Goal: Information Seeking & Learning: Find specific fact

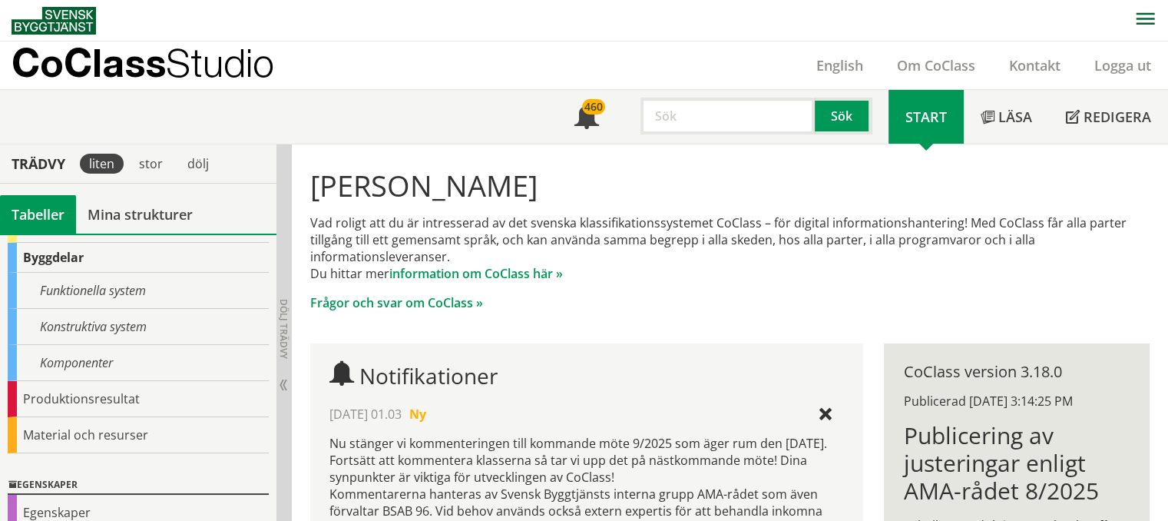
scroll to position [154, 0]
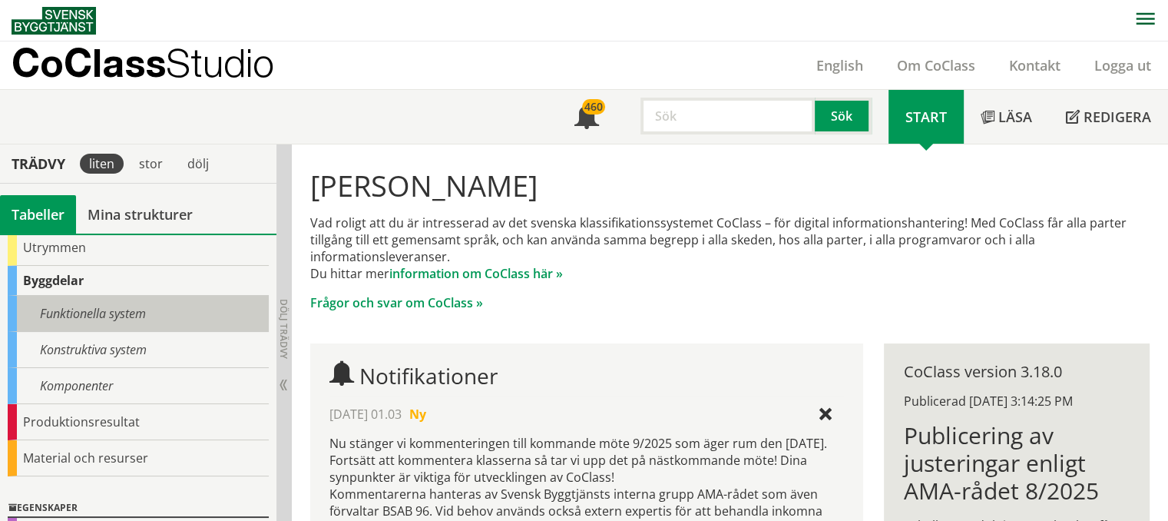
click at [86, 307] on div "Funktionella system" at bounding box center [138, 314] width 261 height 36
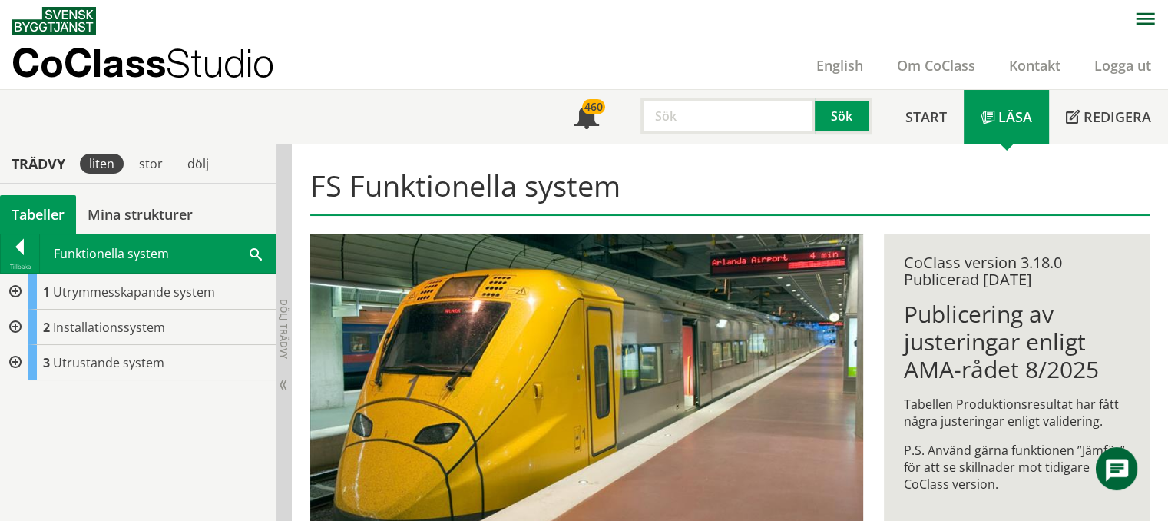
click at [13, 283] on div at bounding box center [14, 291] width 28 height 35
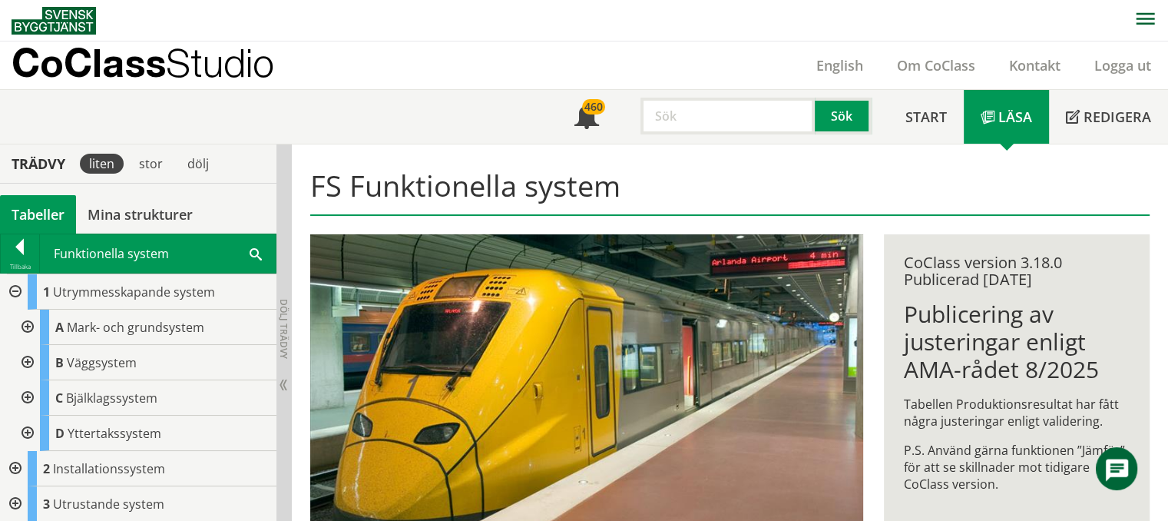
click at [13, 293] on div at bounding box center [14, 291] width 28 height 35
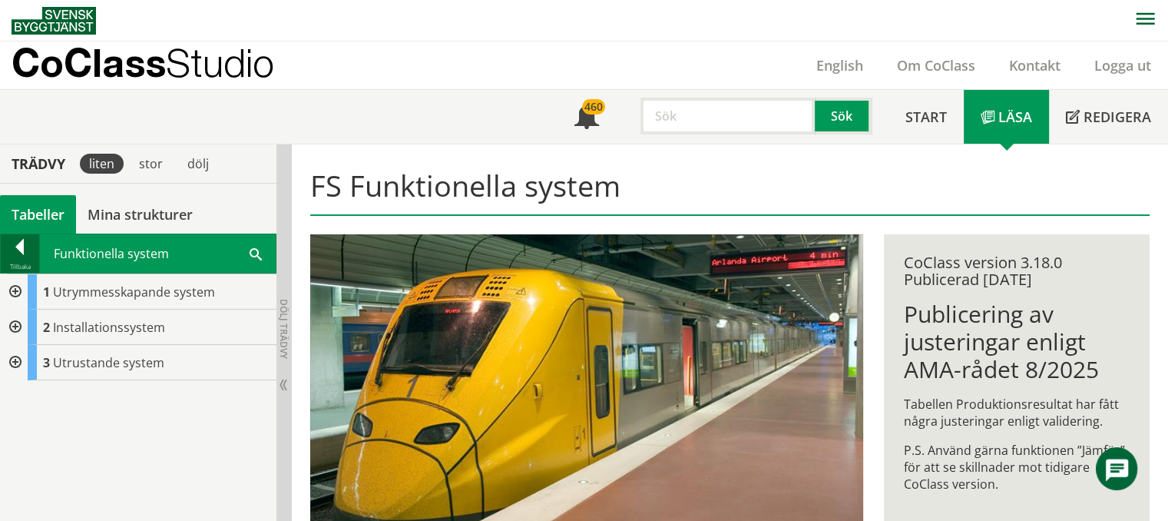
click at [15, 255] on div at bounding box center [20, 250] width 38 height 22
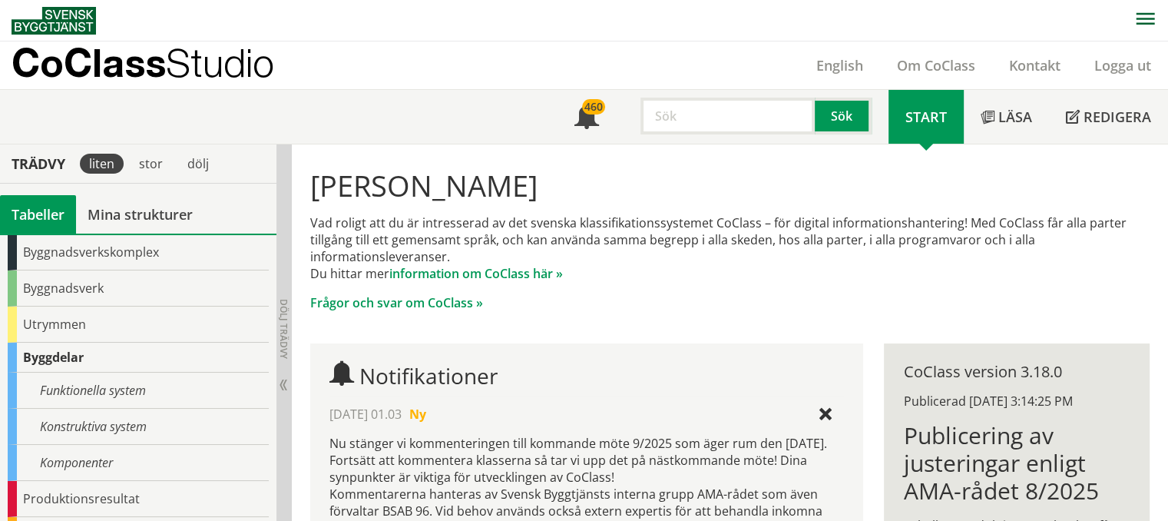
scroll to position [154, 0]
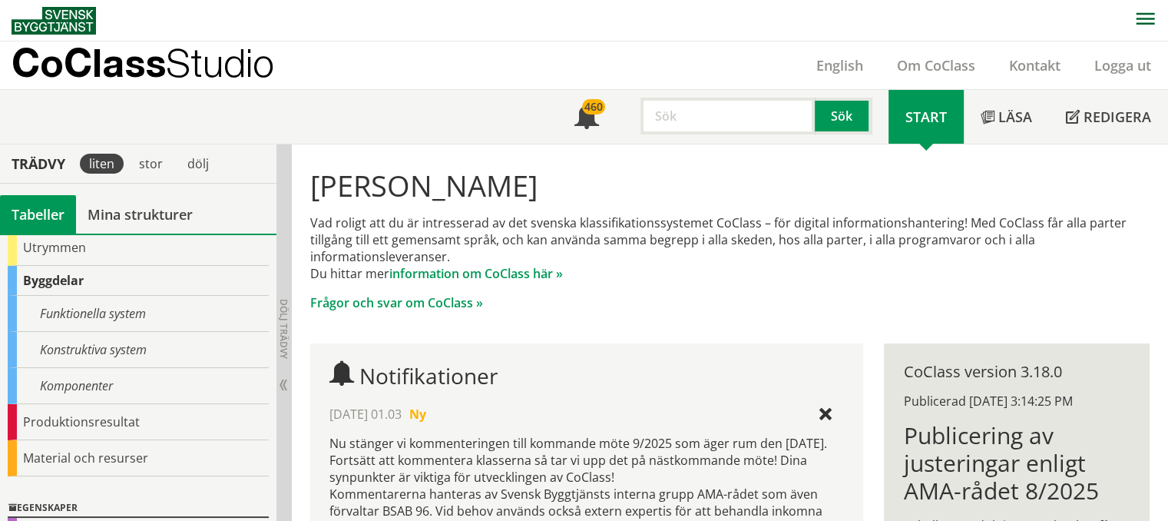
drag, startPoint x: 470, startPoint y: 147, endPoint x: 849, endPoint y: 182, distance: 380.2
click at [849, 182] on h1 "Hej Sara Thor" at bounding box center [730, 185] width 840 height 34
click at [742, 109] on input "text" at bounding box center [727, 116] width 174 height 37
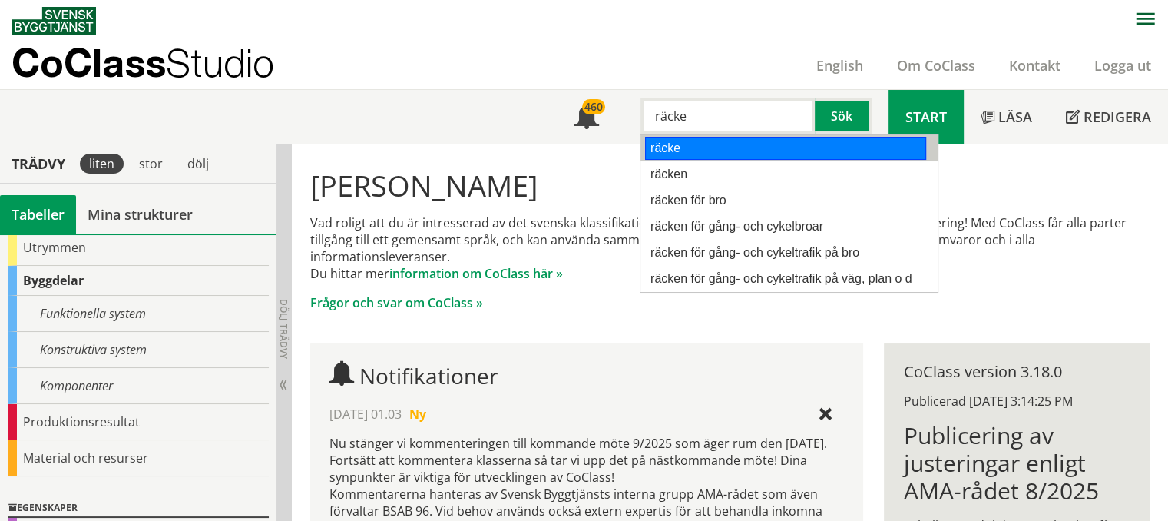
click at [702, 147] on div "räcke" at bounding box center [785, 148] width 281 height 23
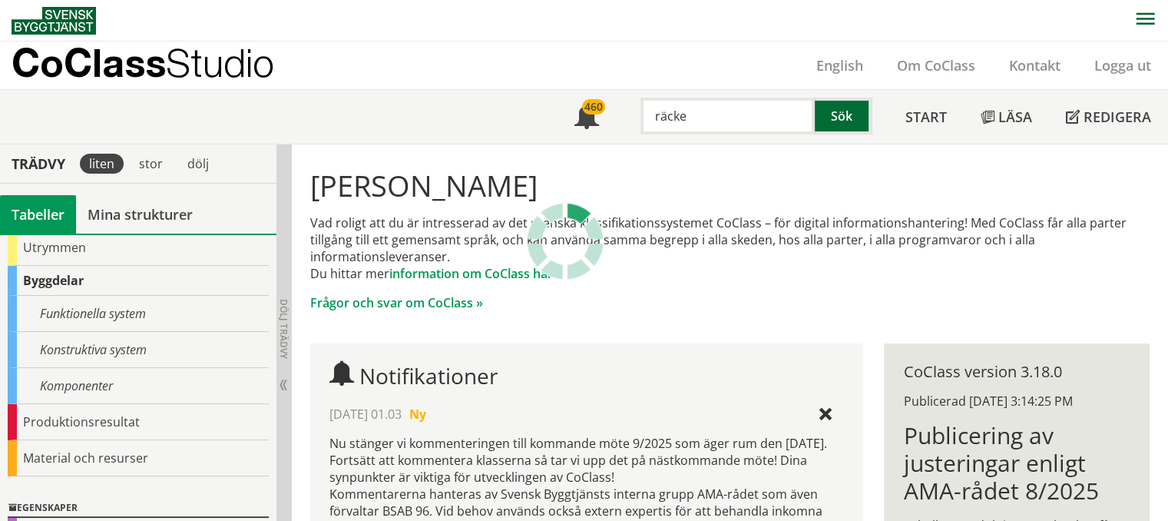
type input "räcke"
click at [824, 121] on button "Sök" at bounding box center [843, 116] width 57 height 37
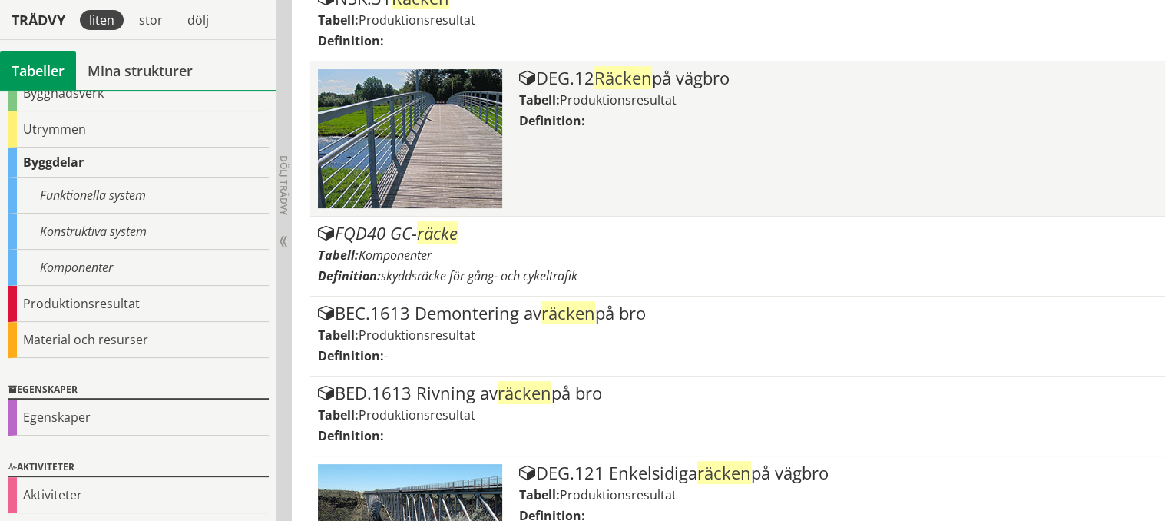
scroll to position [461, 0]
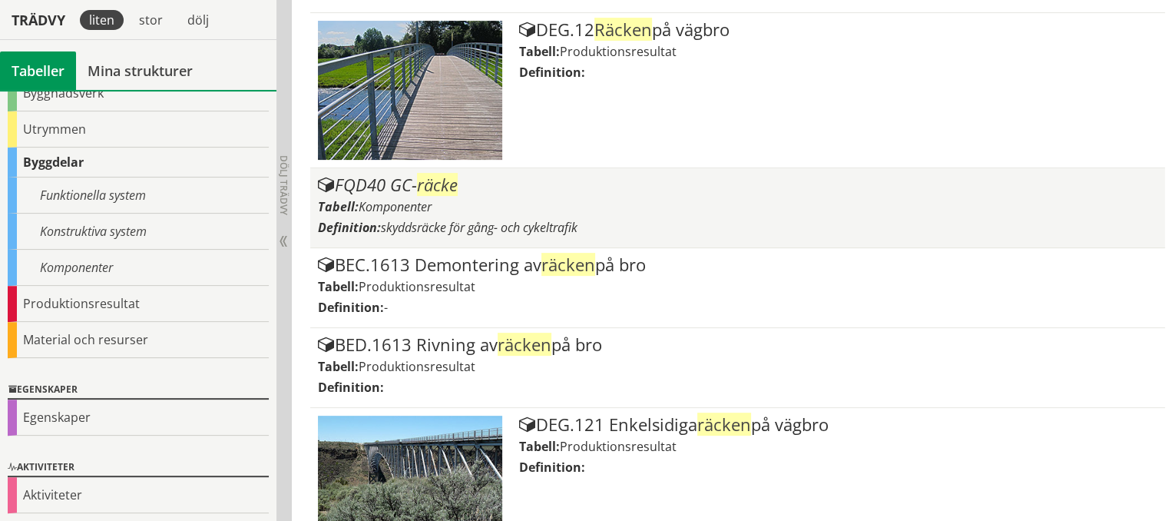
click at [400, 189] on div "FQD40 GC- räcke" at bounding box center [738, 185] width 840 height 18
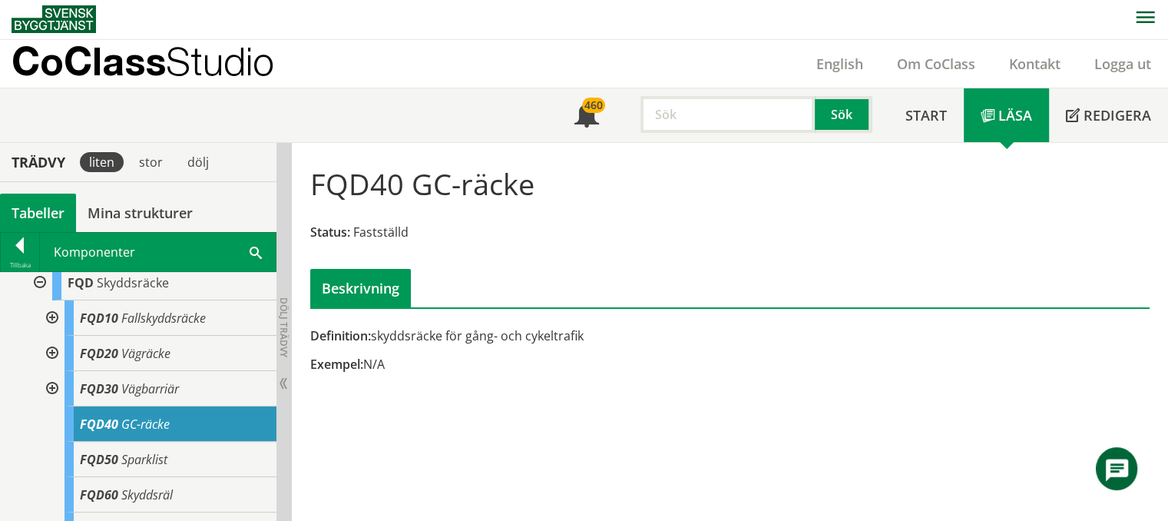
scroll to position [614, 0]
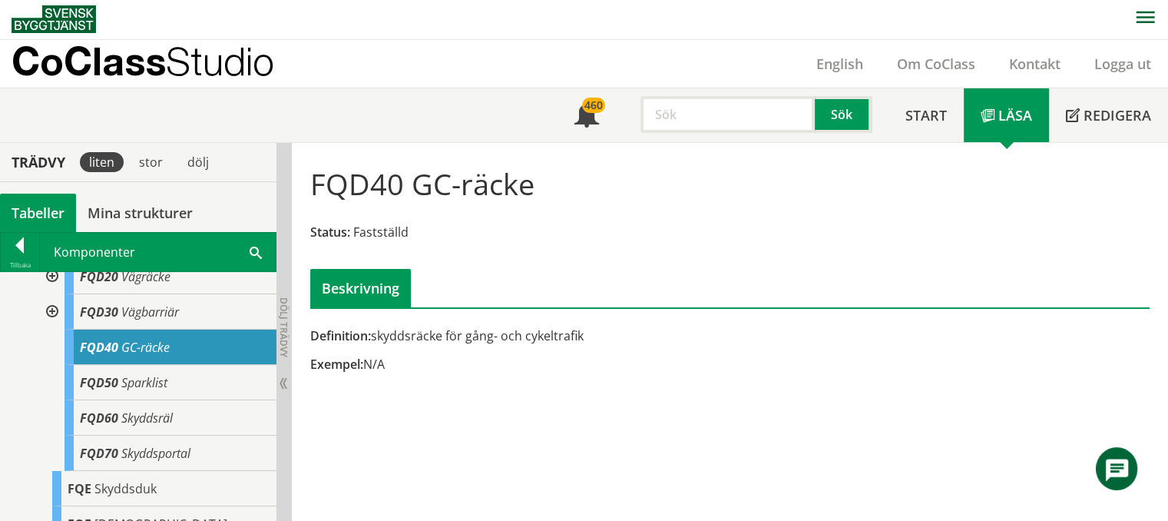
click at [134, 356] on span "GC-räcke" at bounding box center [145, 347] width 48 height 17
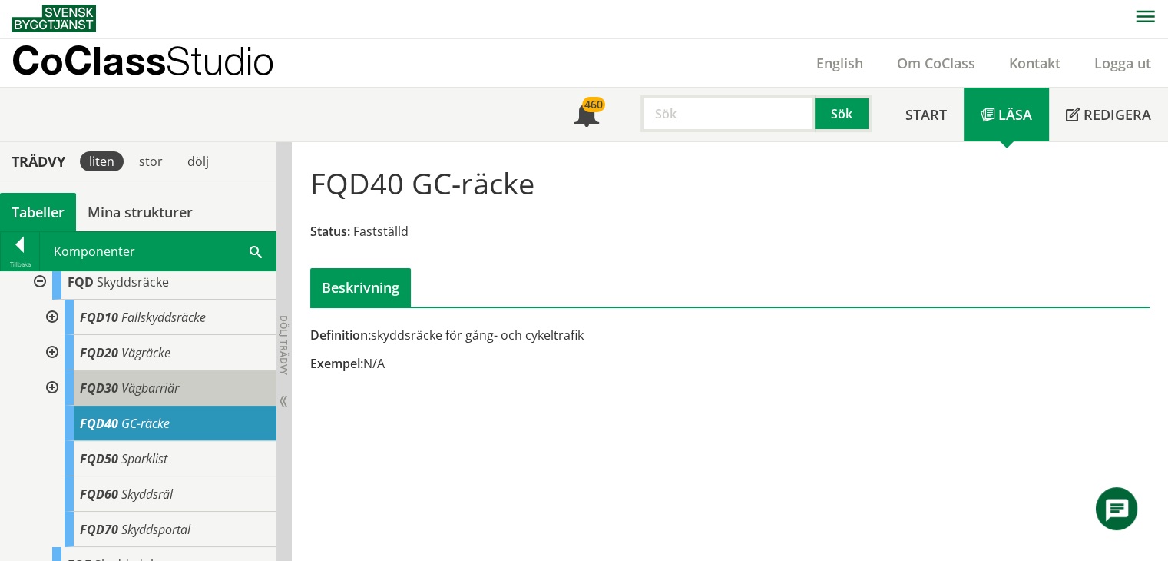
scroll to position [614, 0]
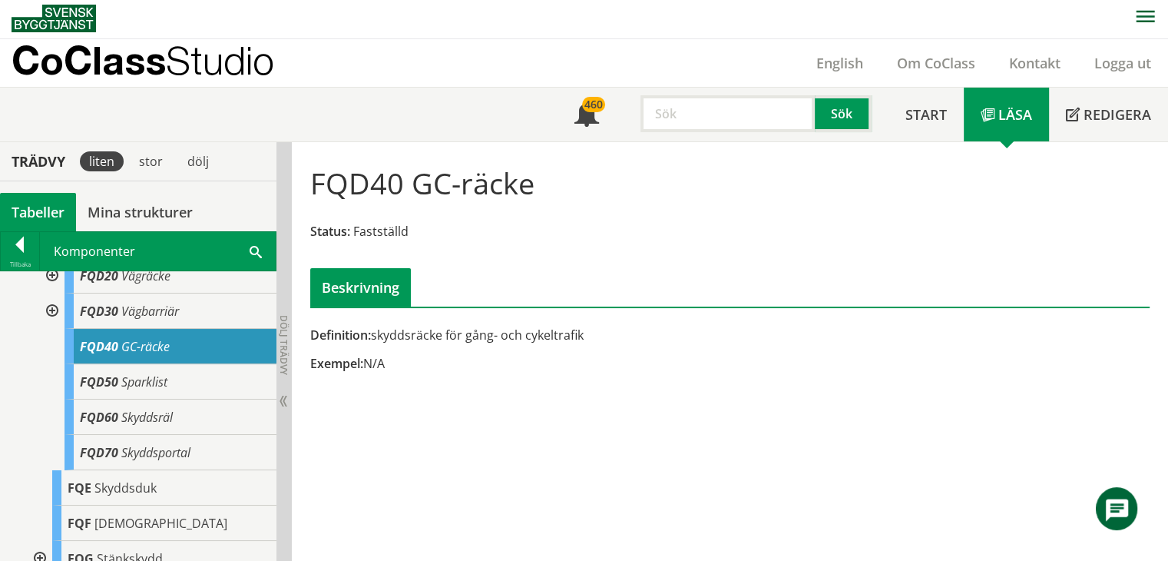
click at [349, 283] on div "Beskrivning" at bounding box center [360, 287] width 101 height 38
click at [382, 286] on div "Beskrivning" at bounding box center [360, 287] width 101 height 38
click at [377, 223] on span "Fastställd" at bounding box center [380, 231] width 55 height 17
click at [21, 243] on div at bounding box center [20, 248] width 38 height 22
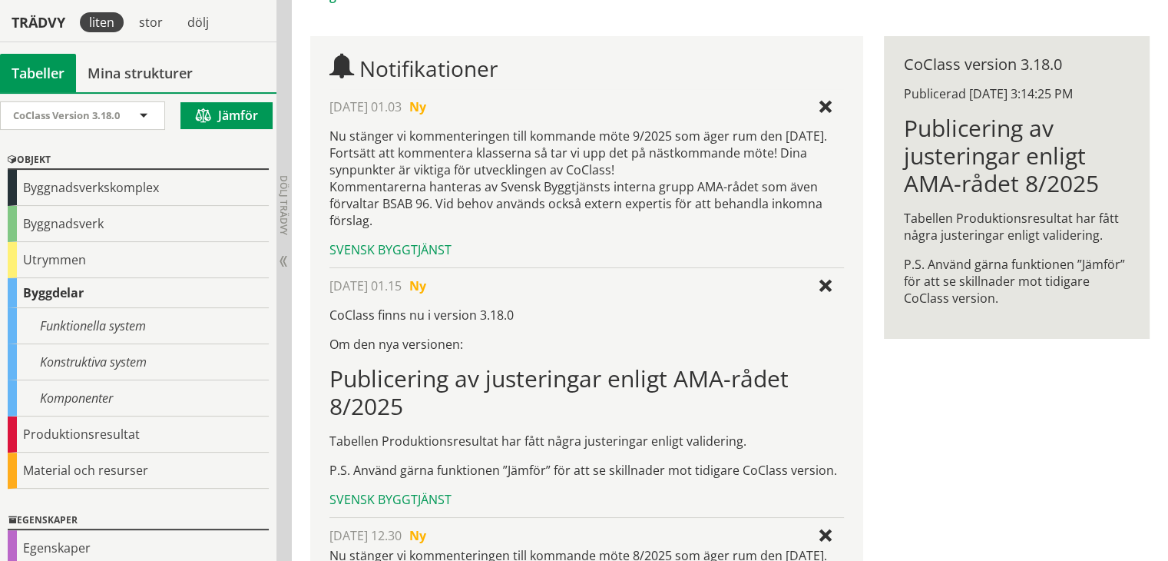
scroll to position [309, 0]
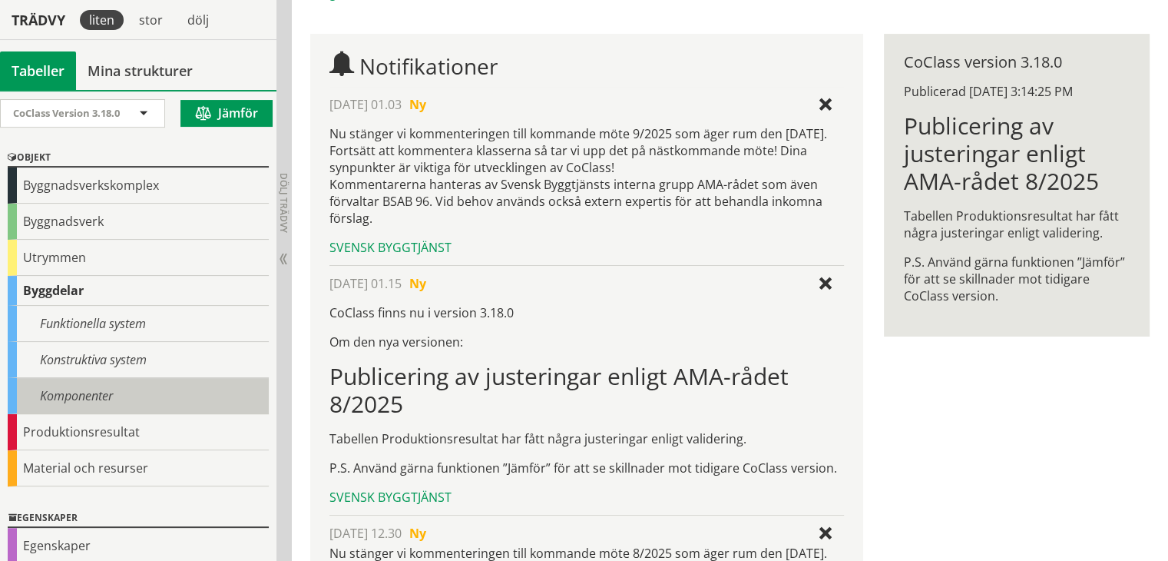
click at [96, 388] on div "Komponenter" at bounding box center [138, 396] width 261 height 36
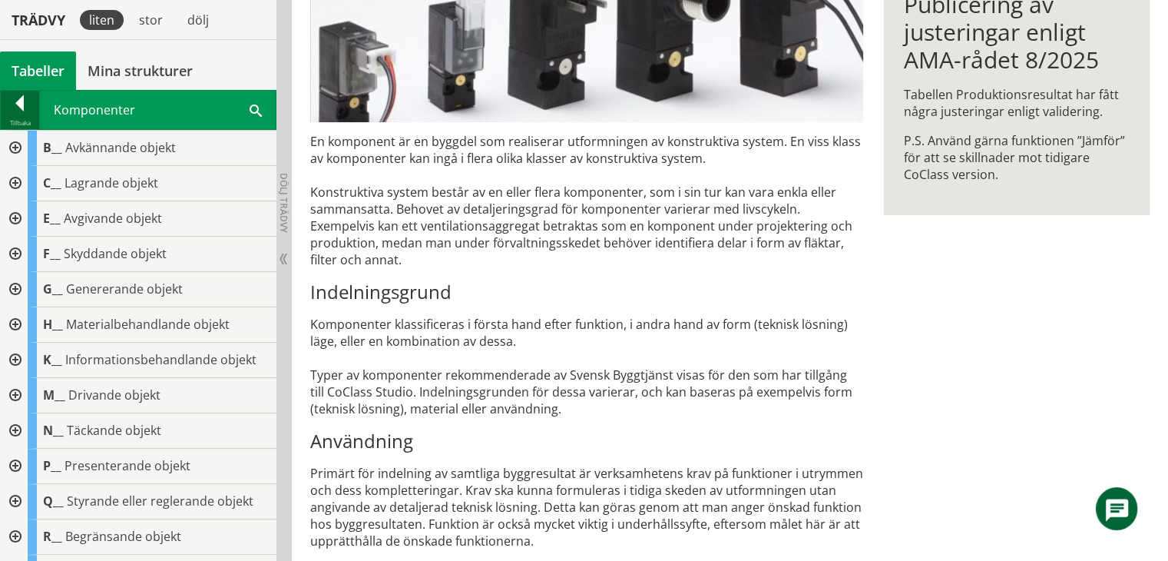
click at [30, 101] on div at bounding box center [20, 106] width 38 height 22
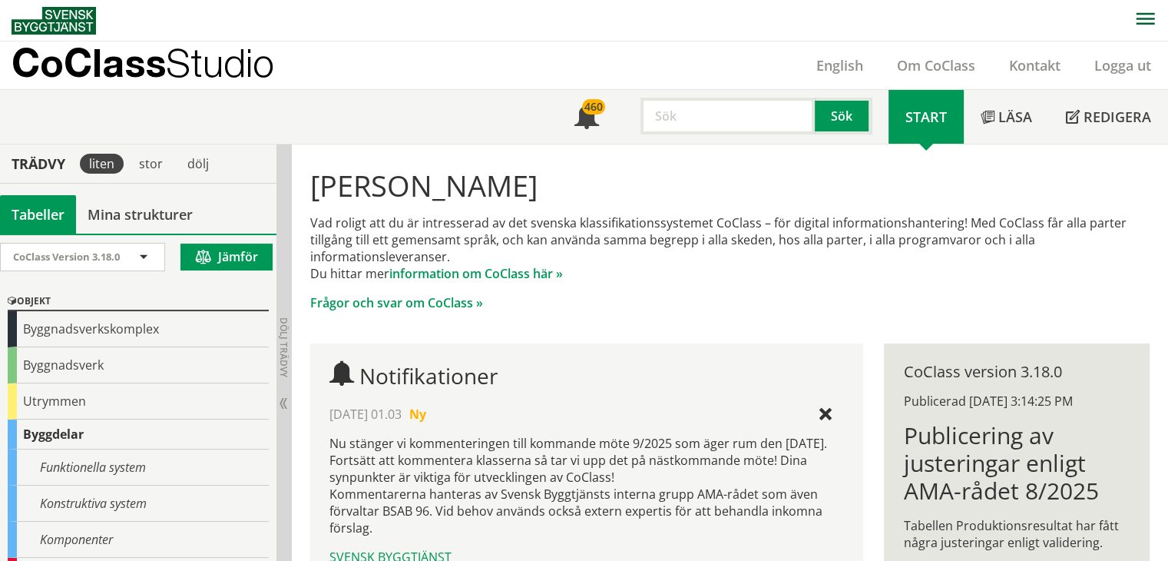
click at [706, 112] on input "text" at bounding box center [727, 116] width 174 height 37
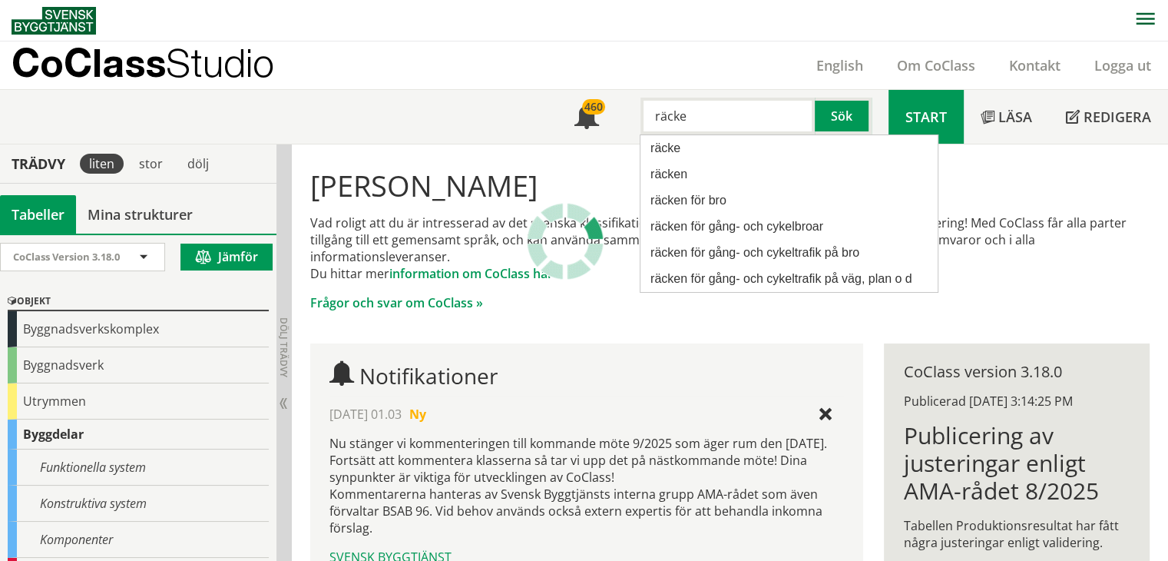
type input "räcke"
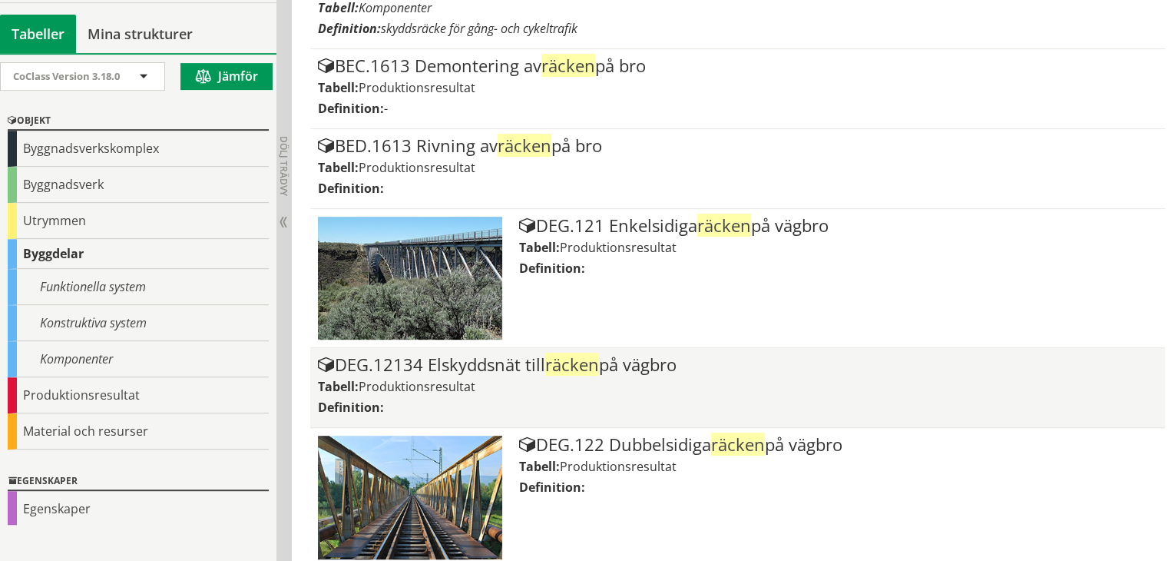
scroll to position [614, 0]
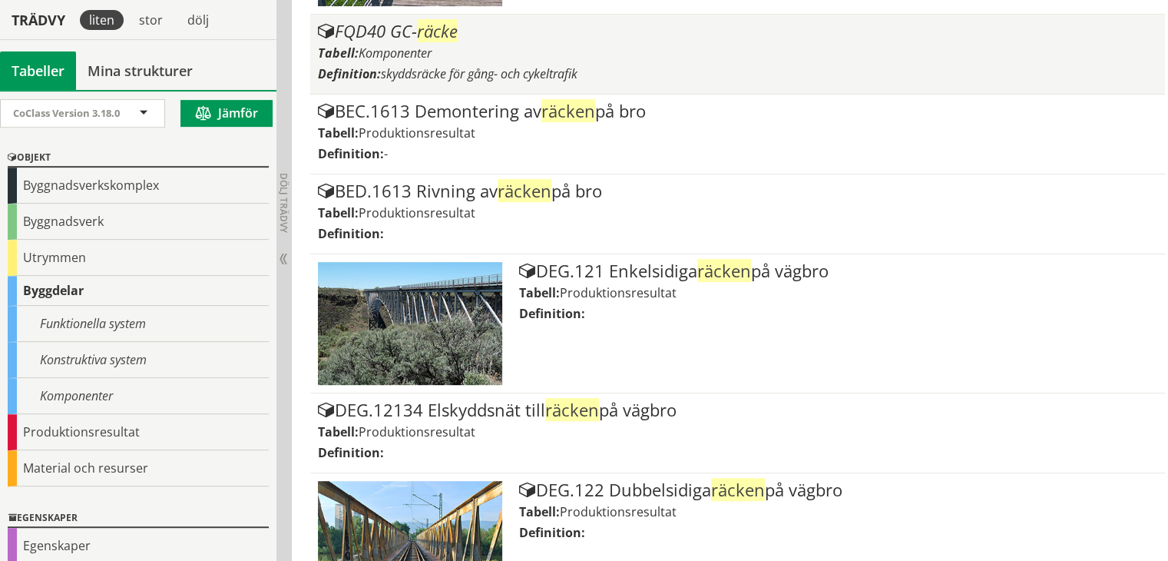
click at [551, 65] on span "skyddsräcke för gång- och cykeltrafik" at bounding box center [479, 73] width 197 height 17
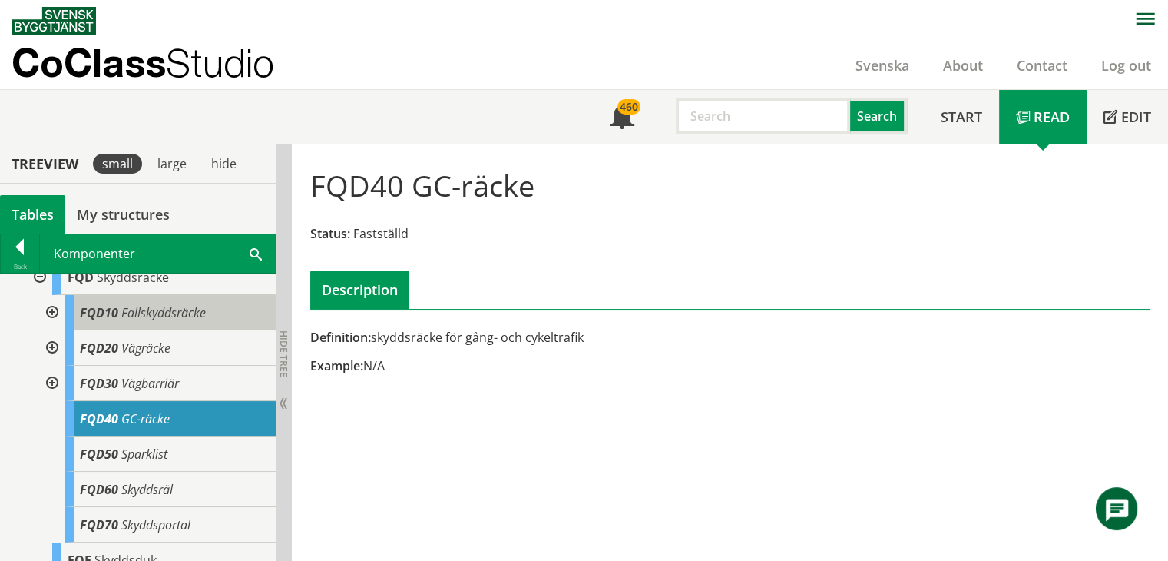
scroll to position [538, 0]
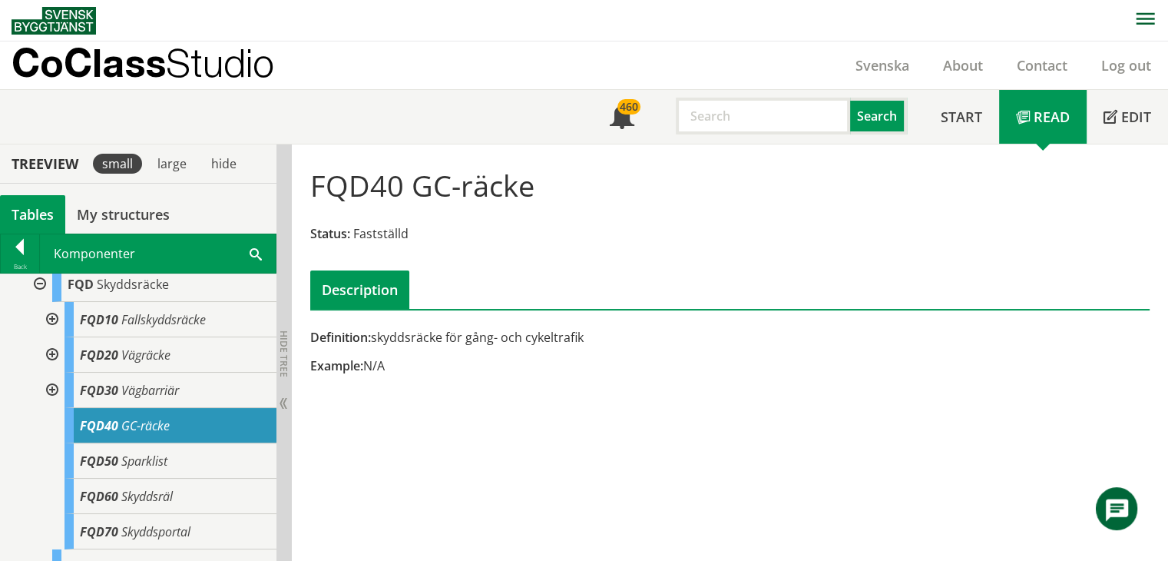
click at [354, 282] on div "Description" at bounding box center [359, 289] width 99 height 38
